Goal: Information Seeking & Learning: Find specific fact

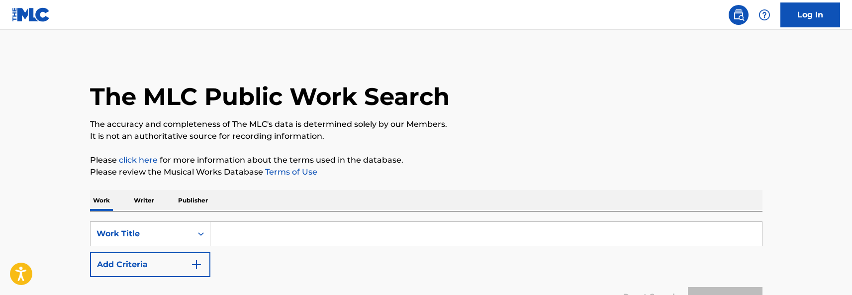
click at [250, 234] on input "Search Form" at bounding box center [485, 234] width 551 height 24
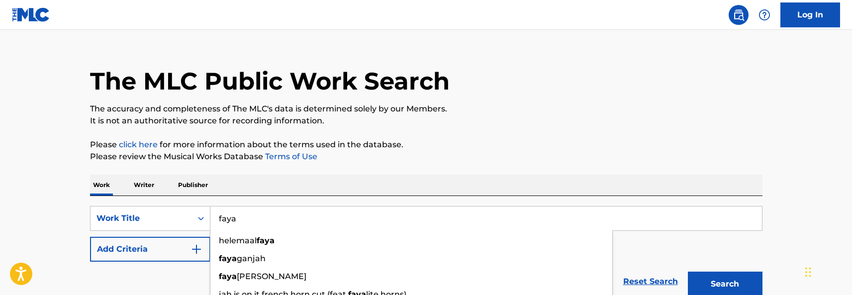
scroll to position [50, 0]
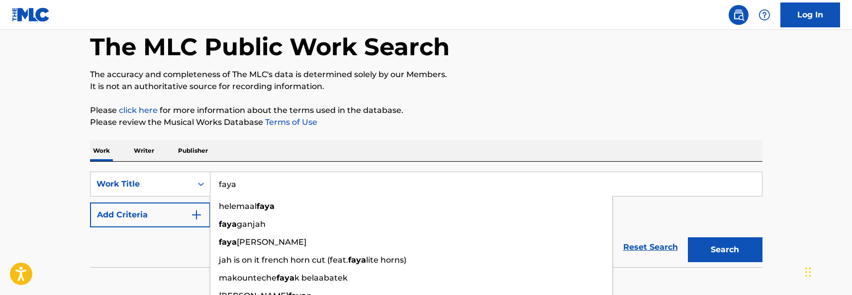
type input "faya"
click at [173, 245] on div "Reset Search Search" at bounding box center [426, 247] width 672 height 40
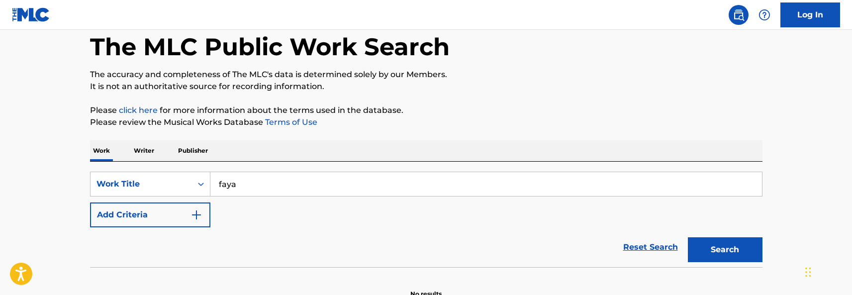
click at [187, 217] on button "Add Criteria" at bounding box center [150, 214] width 120 height 25
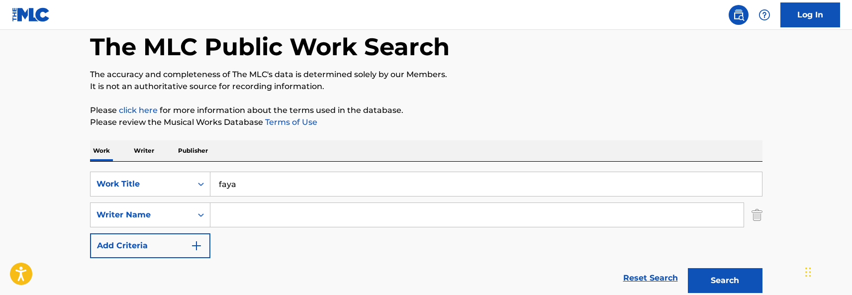
click at [239, 216] on input "Search Form" at bounding box center [476, 215] width 533 height 24
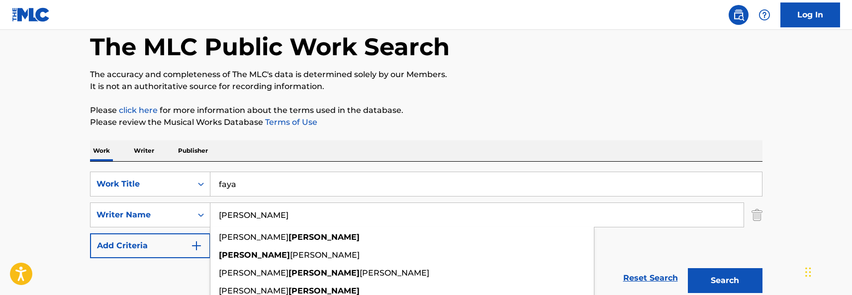
click at [706, 274] on button "Search" at bounding box center [725, 280] width 75 height 25
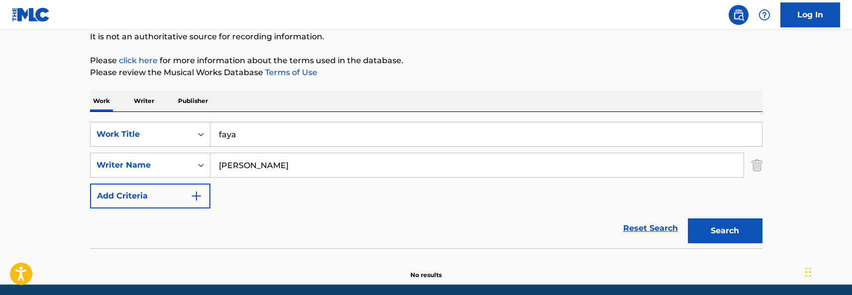
scroll to position [137, 0]
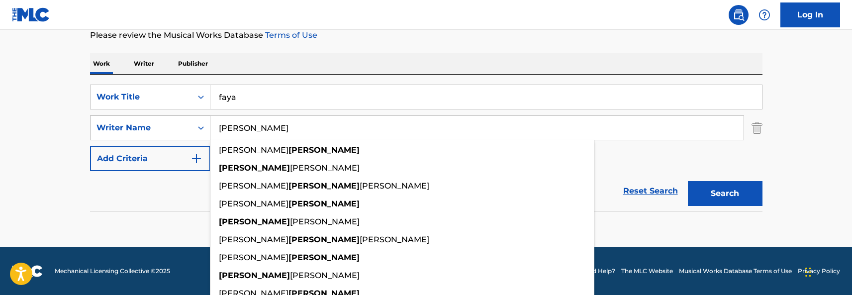
drag, startPoint x: 293, startPoint y: 127, endPoint x: 154, endPoint y: 115, distance: 139.7
click at [154, 115] on div "SearchWithCriteria5b30a94c-9ccb-4294-bb5f-9e3f95c413a7 Writer Name [PERSON_NAME…" at bounding box center [426, 127] width 672 height 25
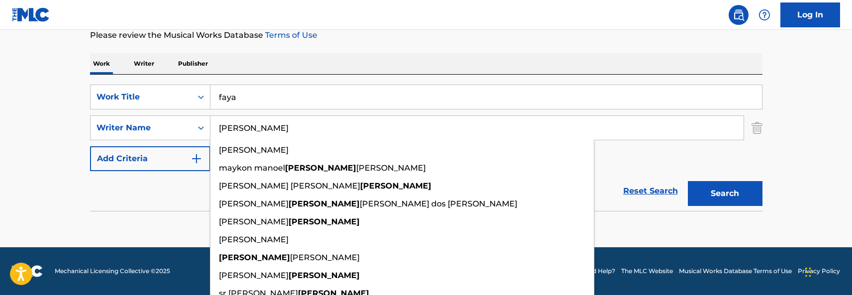
type input "[PERSON_NAME]"
click at [688, 181] on button "Search" at bounding box center [725, 193] width 75 height 25
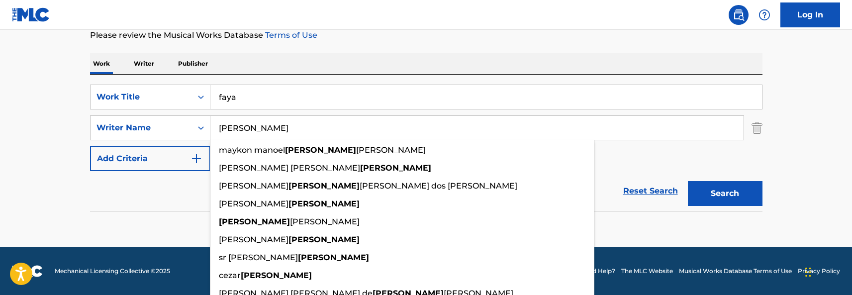
click at [731, 188] on button "Search" at bounding box center [725, 193] width 75 height 25
